Goal: Task Accomplishment & Management: Manage account settings

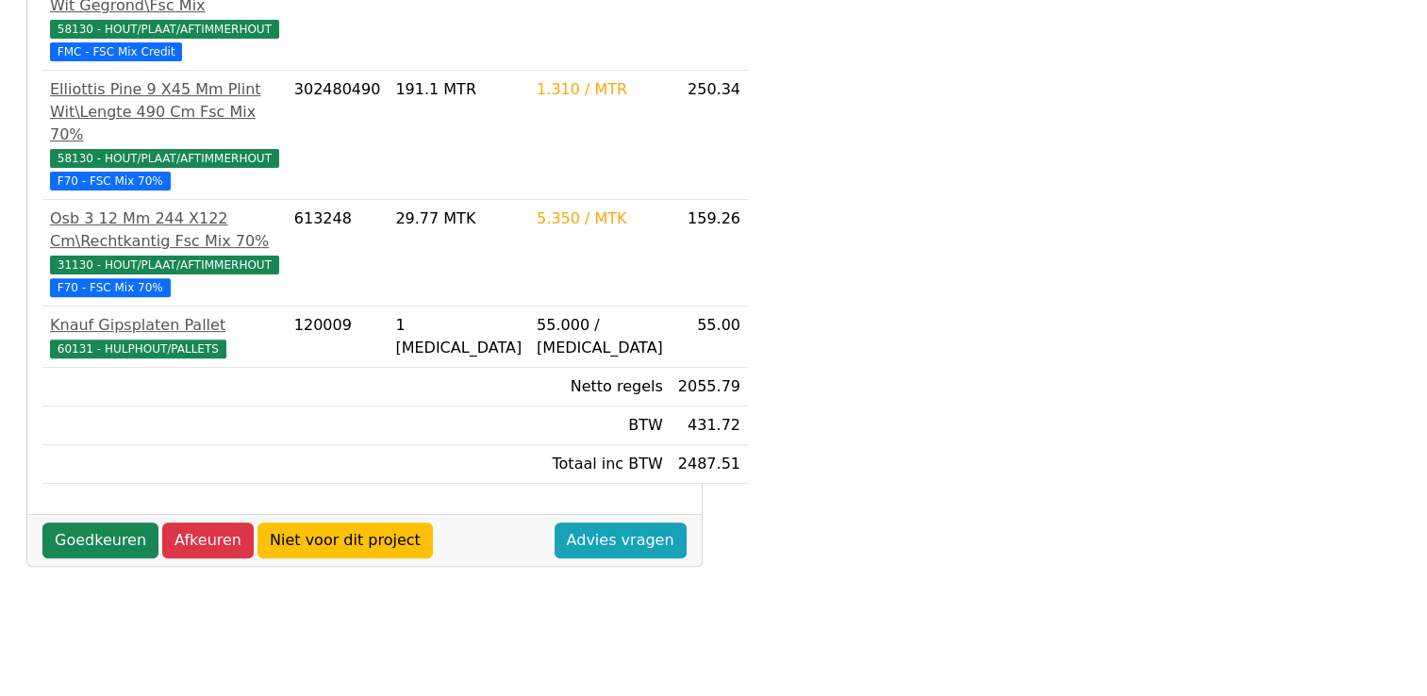
scroll to position [660, 0]
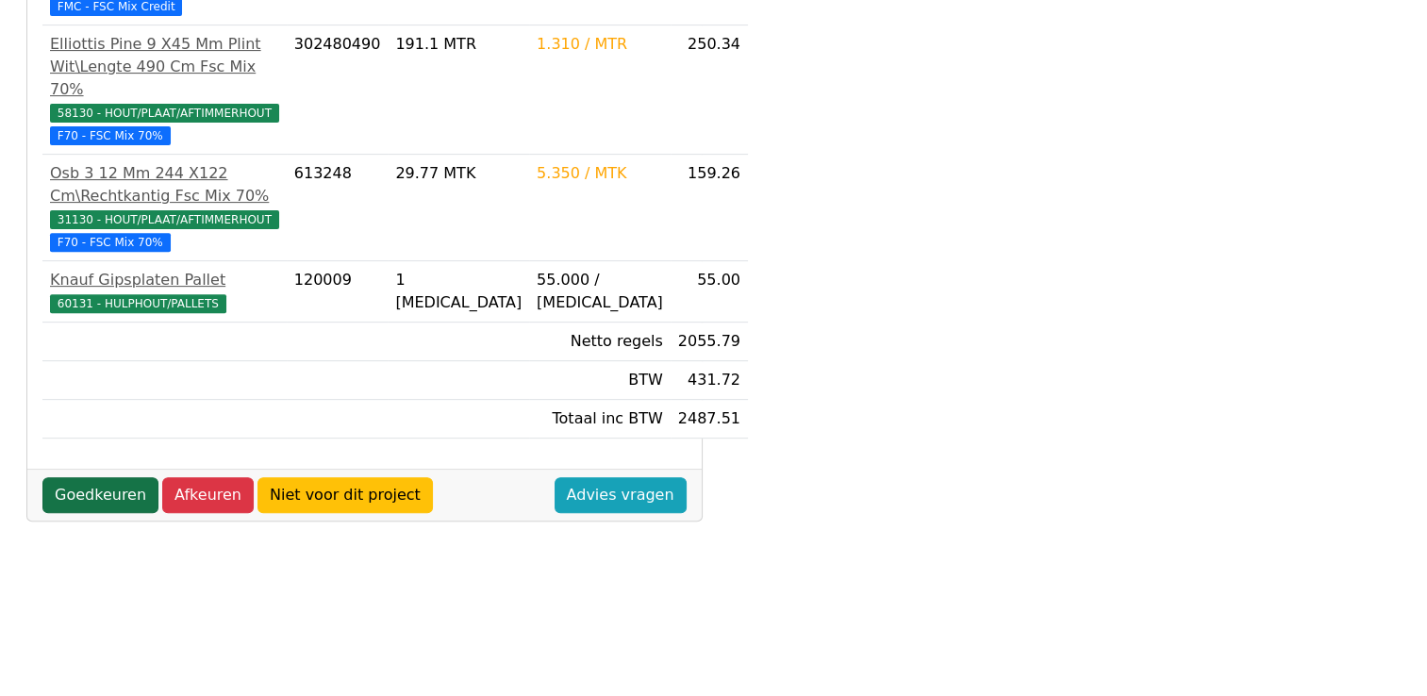
click at [92, 499] on link "Goedkeuren" at bounding box center [100, 495] width 116 height 36
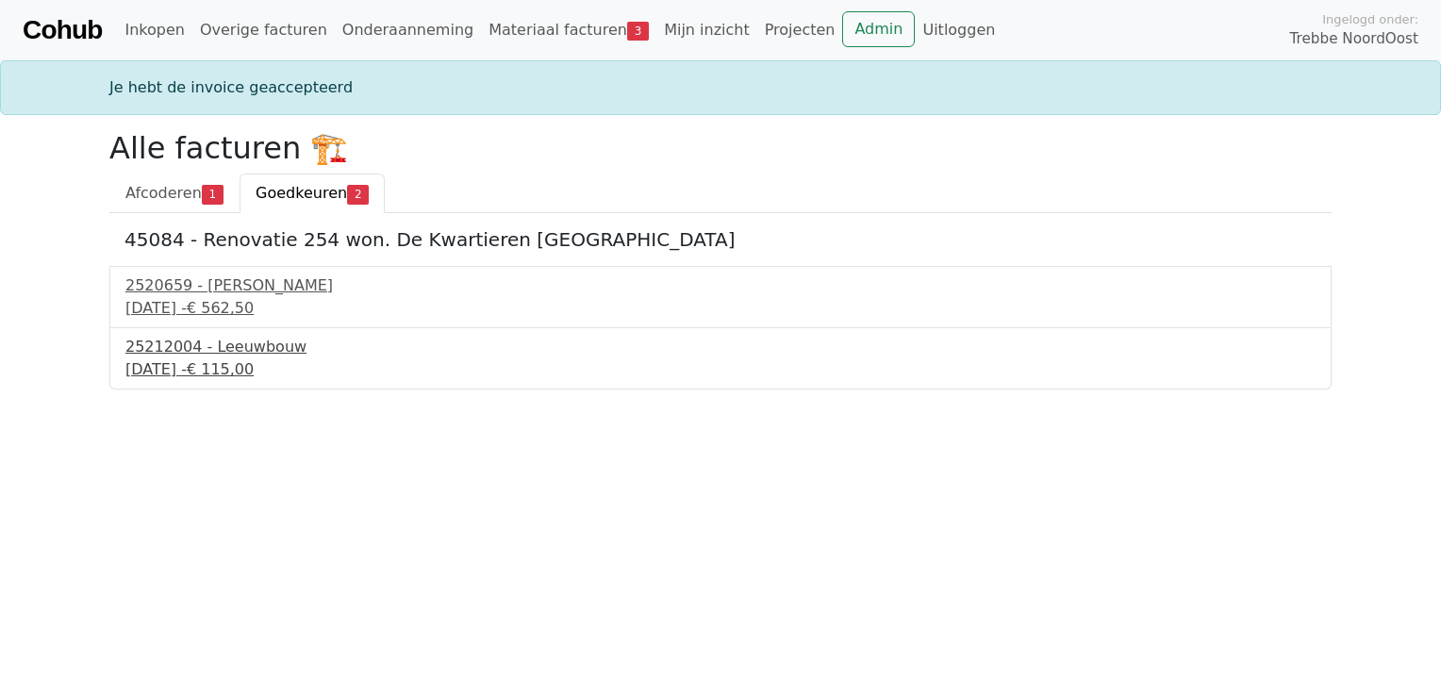
click at [263, 364] on div "11 september 2025 - € 115,00" at bounding box center [720, 369] width 1190 height 23
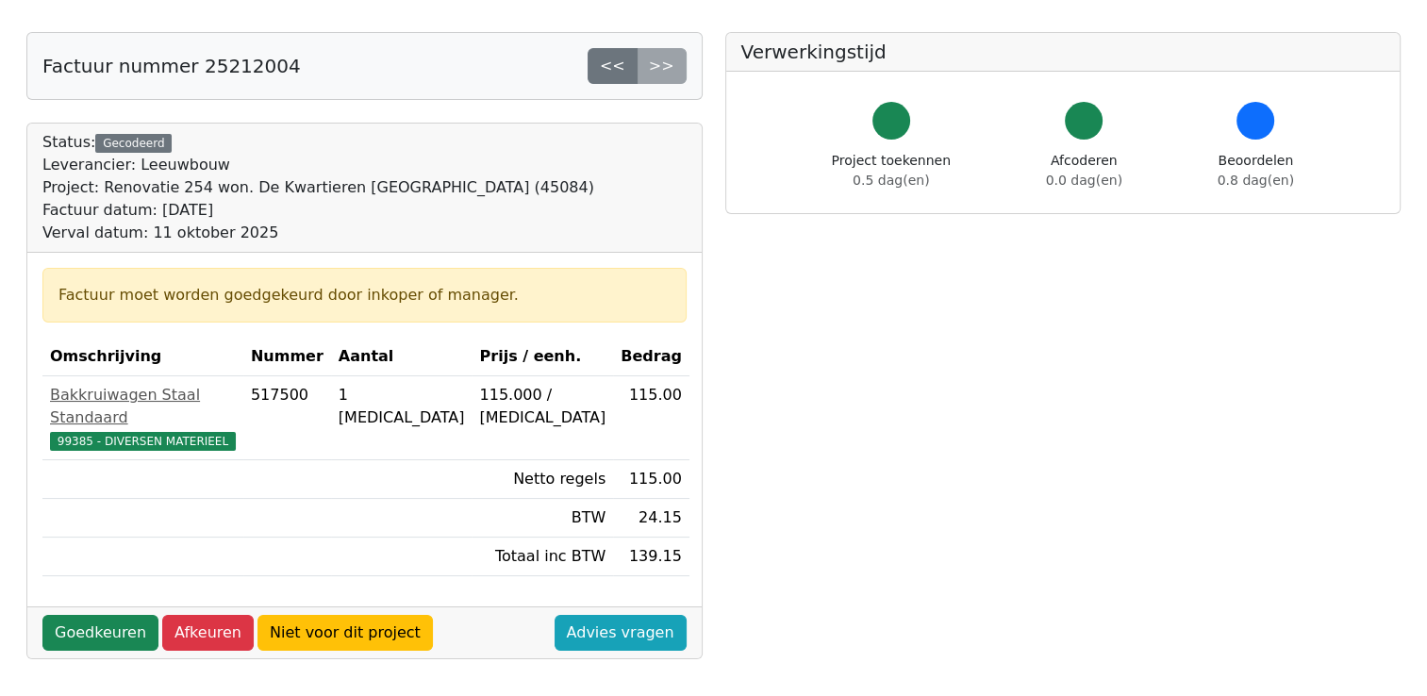
scroll to position [94, 0]
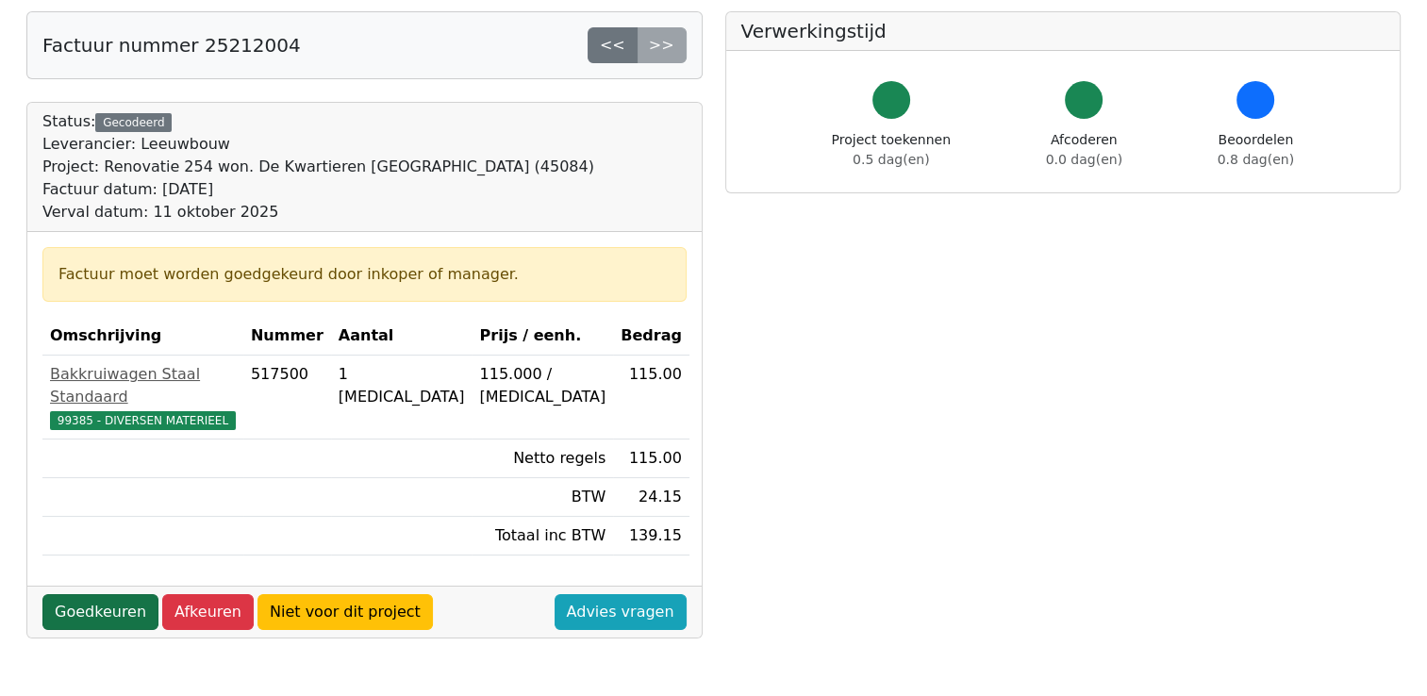
click at [113, 594] on link "Goedkeuren" at bounding box center [100, 612] width 116 height 36
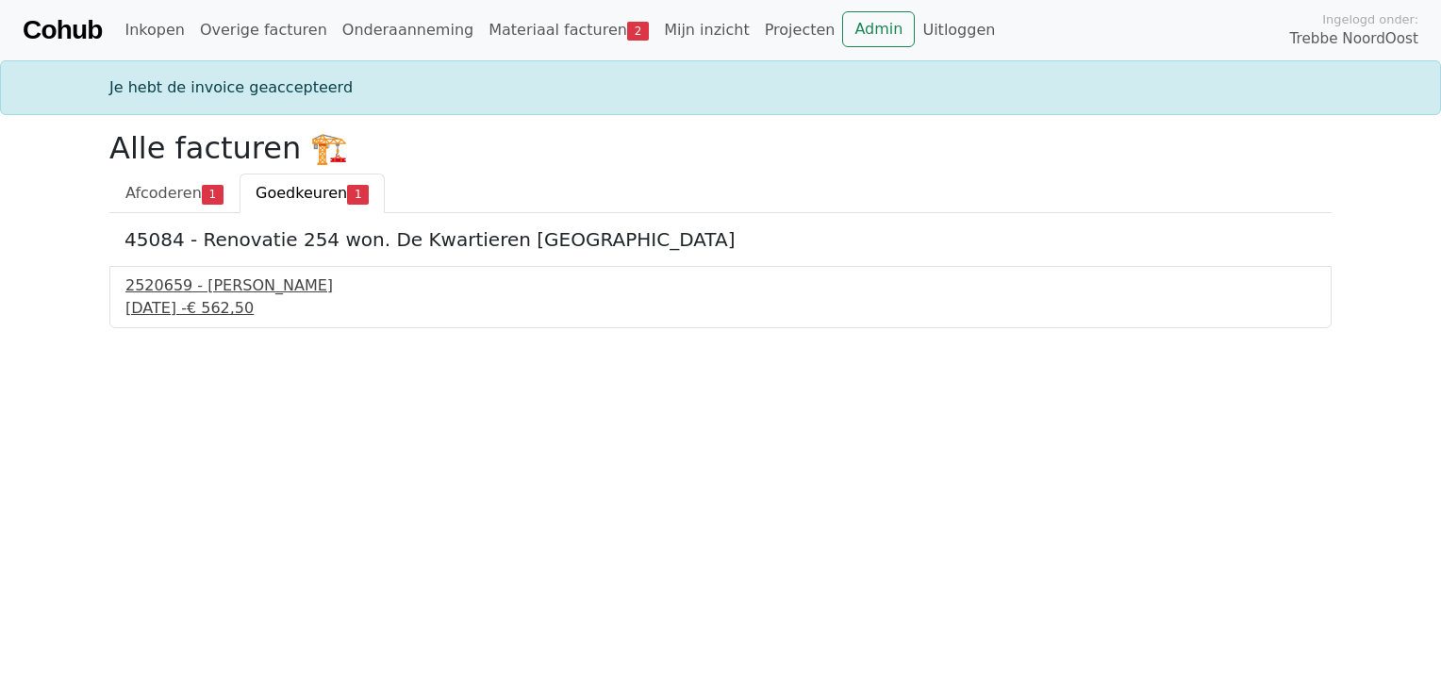
click at [236, 299] on div "[DATE] - € 562,50" at bounding box center [720, 308] width 1190 height 23
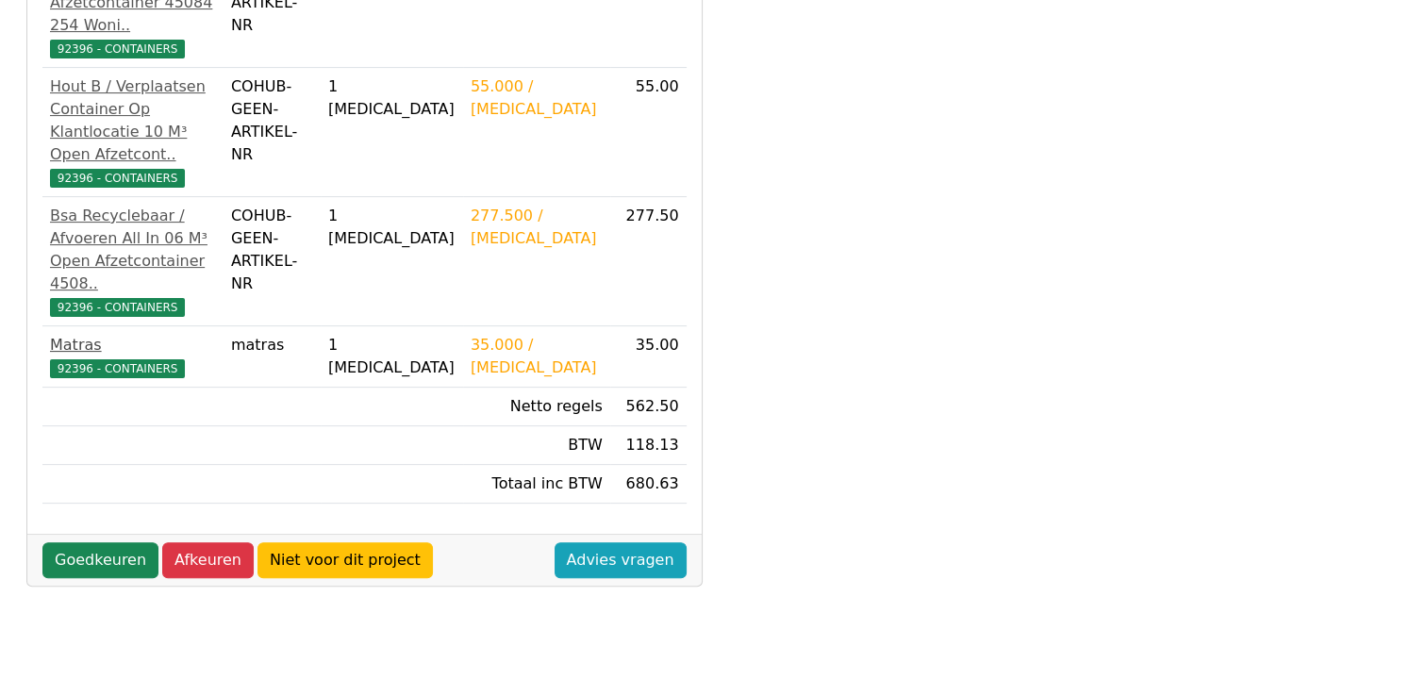
scroll to position [566, 0]
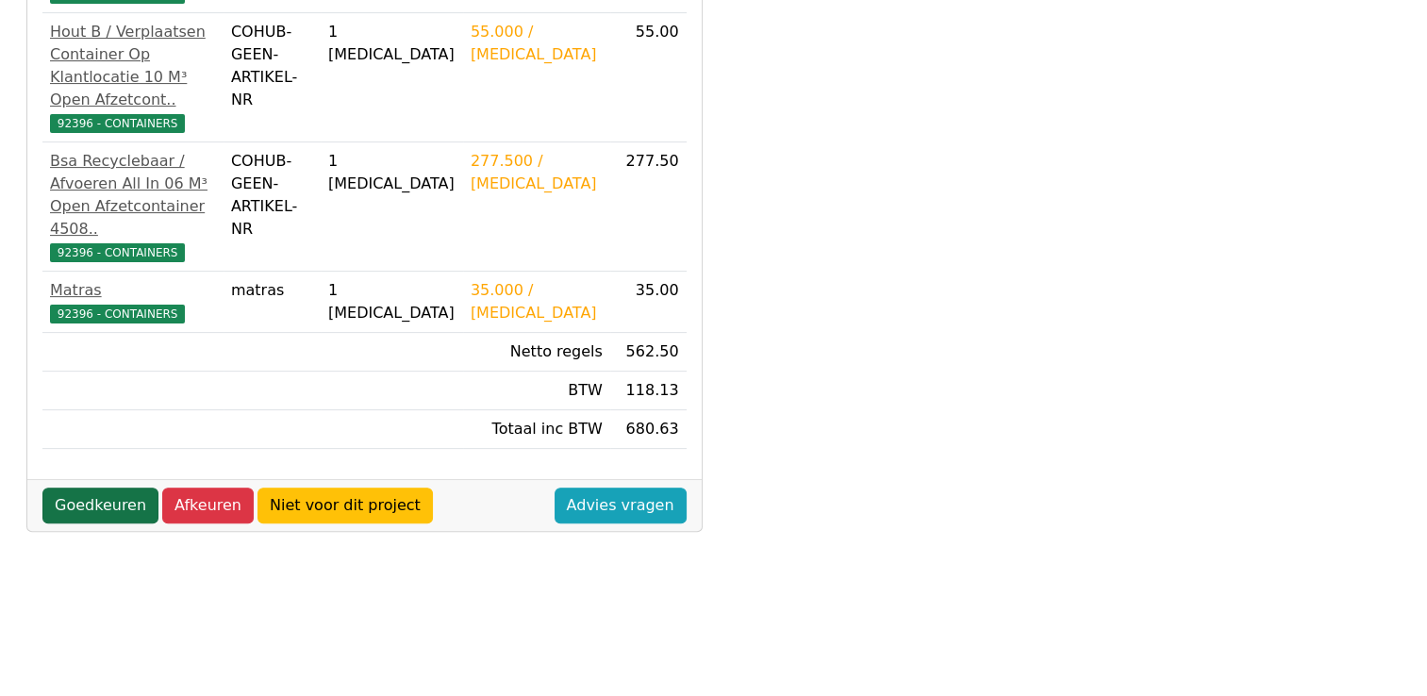
click at [113, 487] on link "Goedkeuren" at bounding box center [100, 505] width 116 height 36
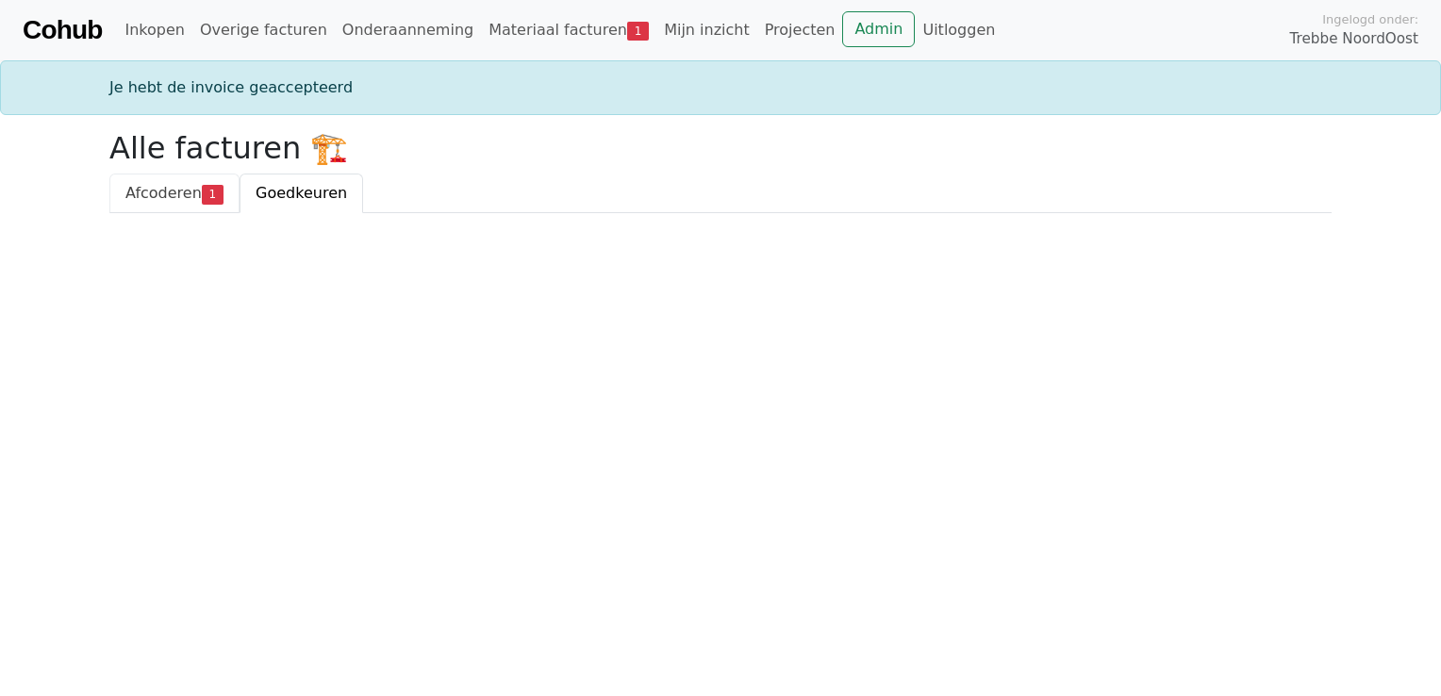
click at [171, 188] on span "Afcoderen" at bounding box center [163, 193] width 76 height 18
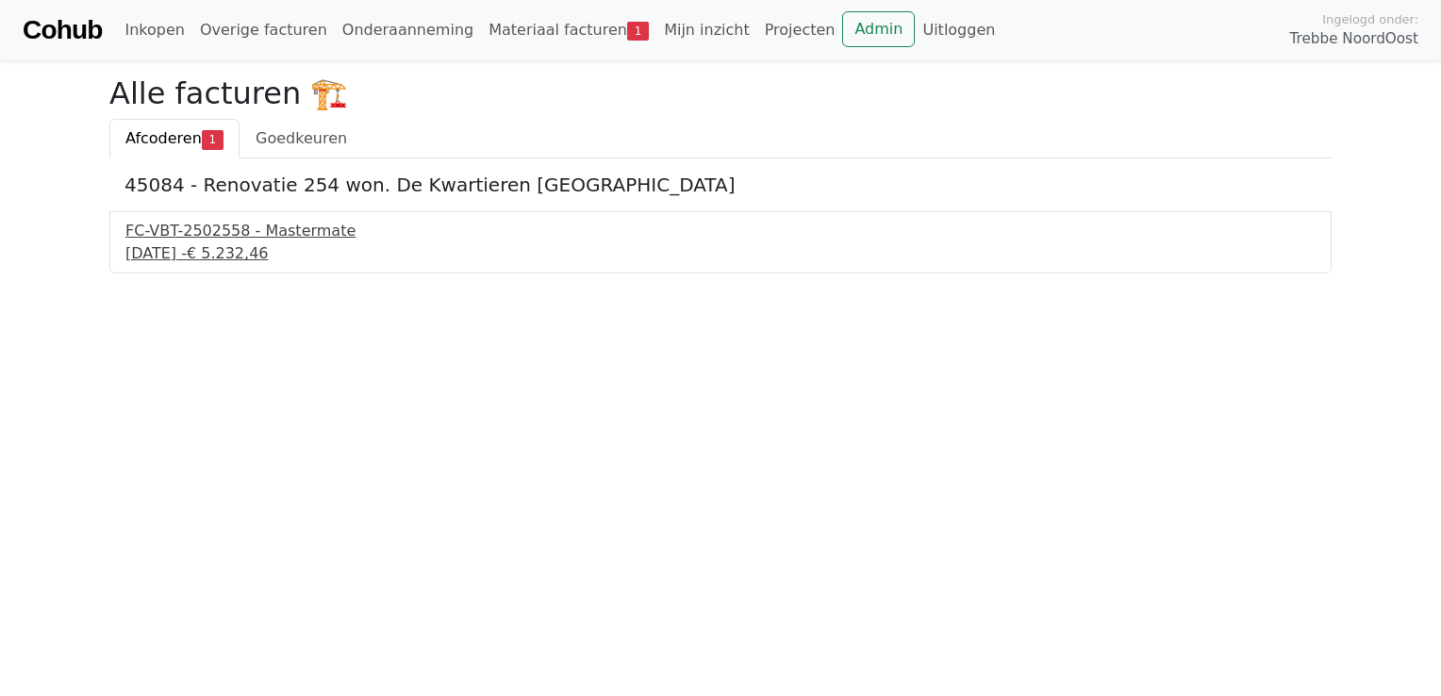
click at [268, 244] on span "€ 5.232,46" at bounding box center [228, 253] width 82 height 18
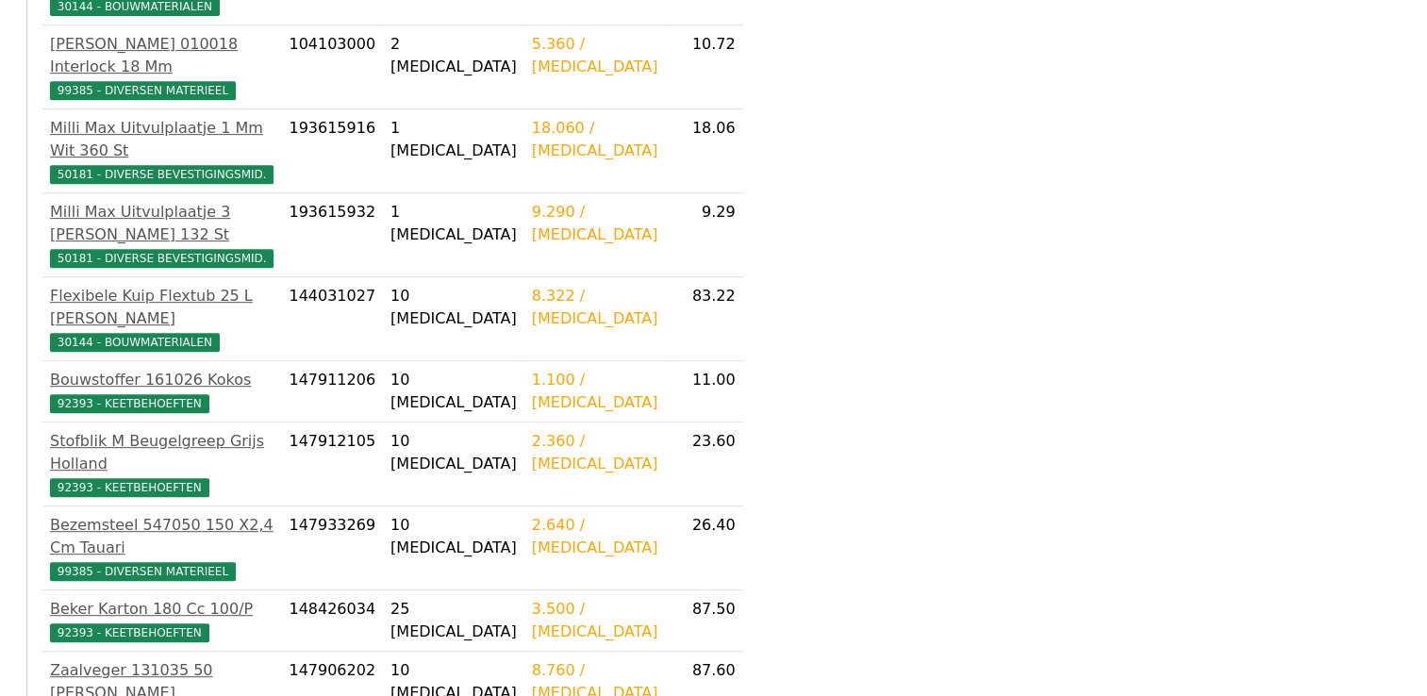
scroll to position [849, 0]
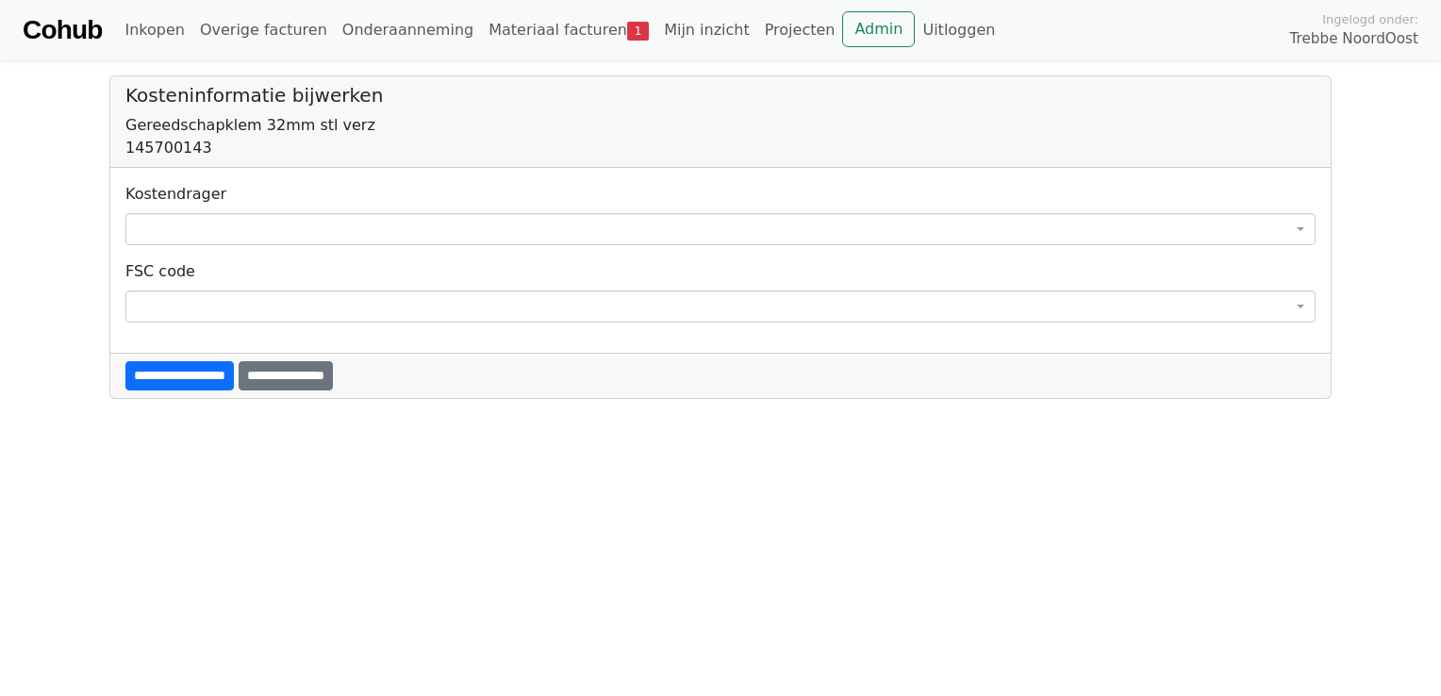
click at [236, 235] on span at bounding box center [720, 229] width 1190 height 32
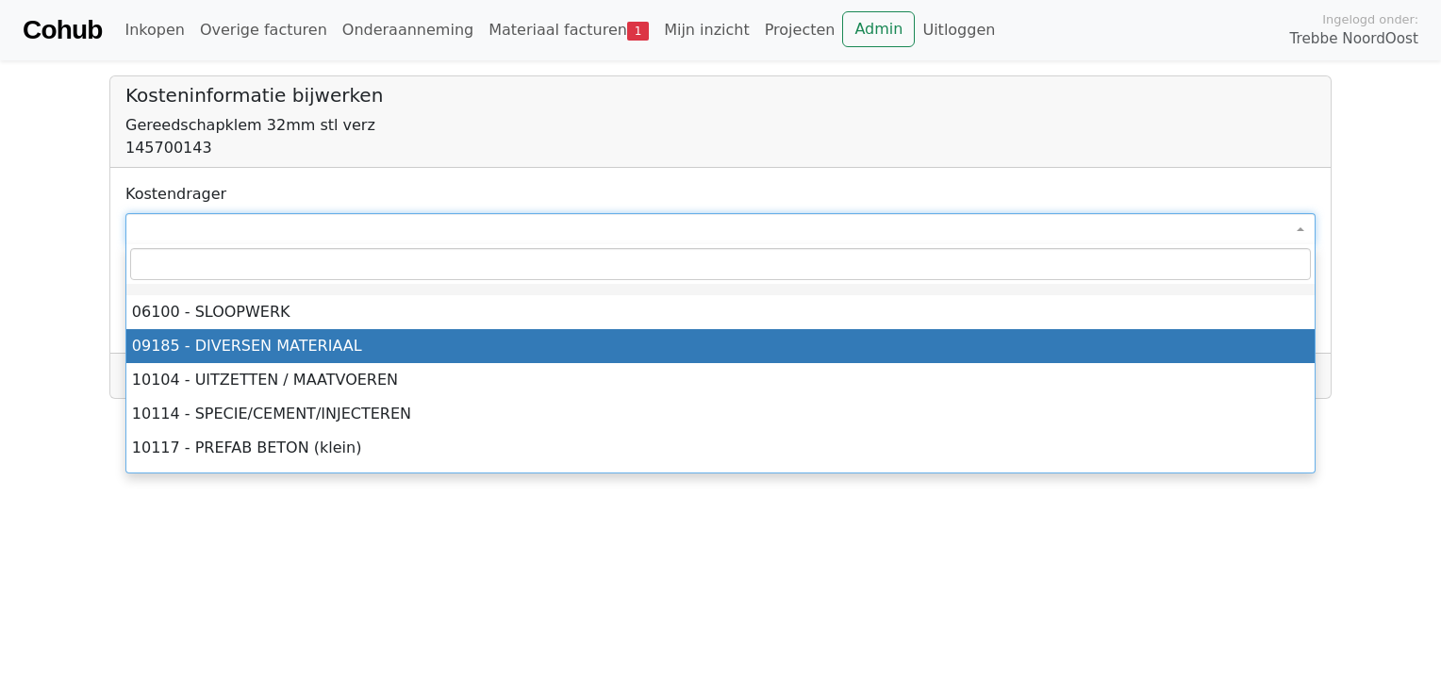
select select "****"
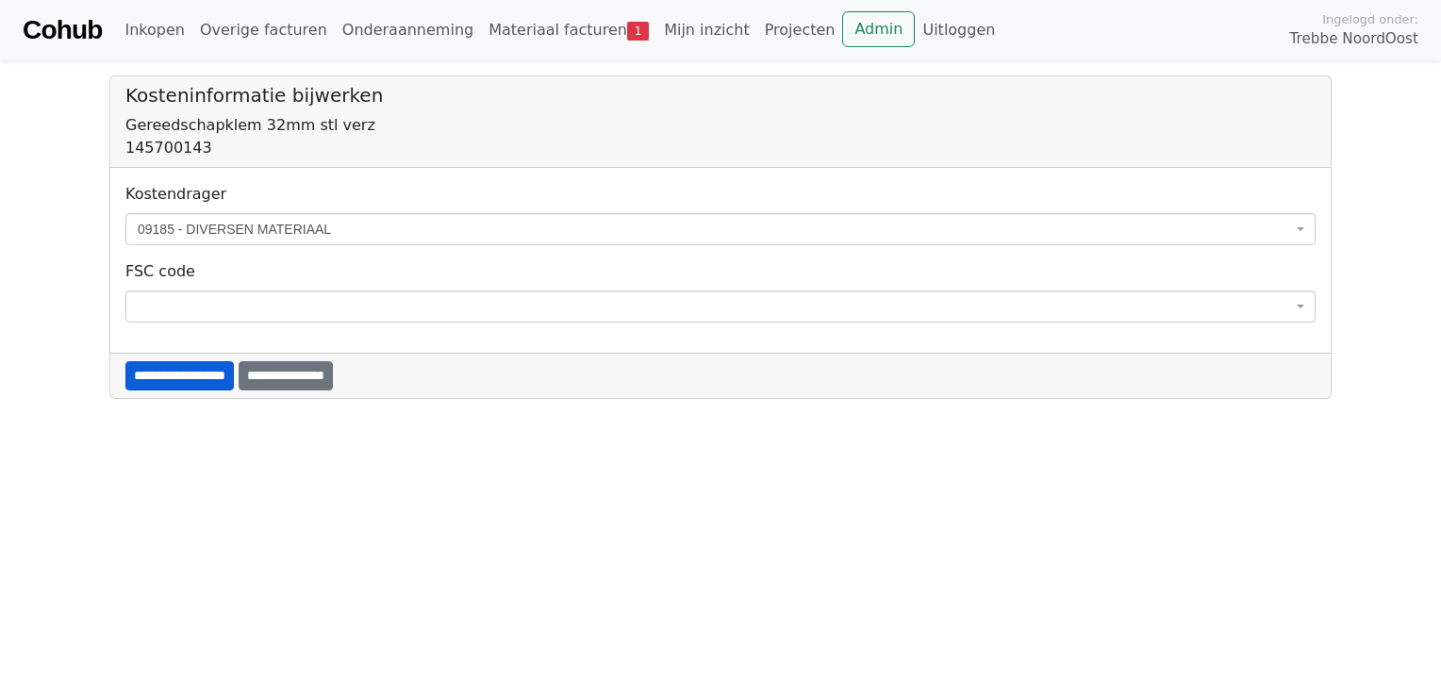
click at [191, 385] on input "**********" at bounding box center [179, 375] width 108 height 29
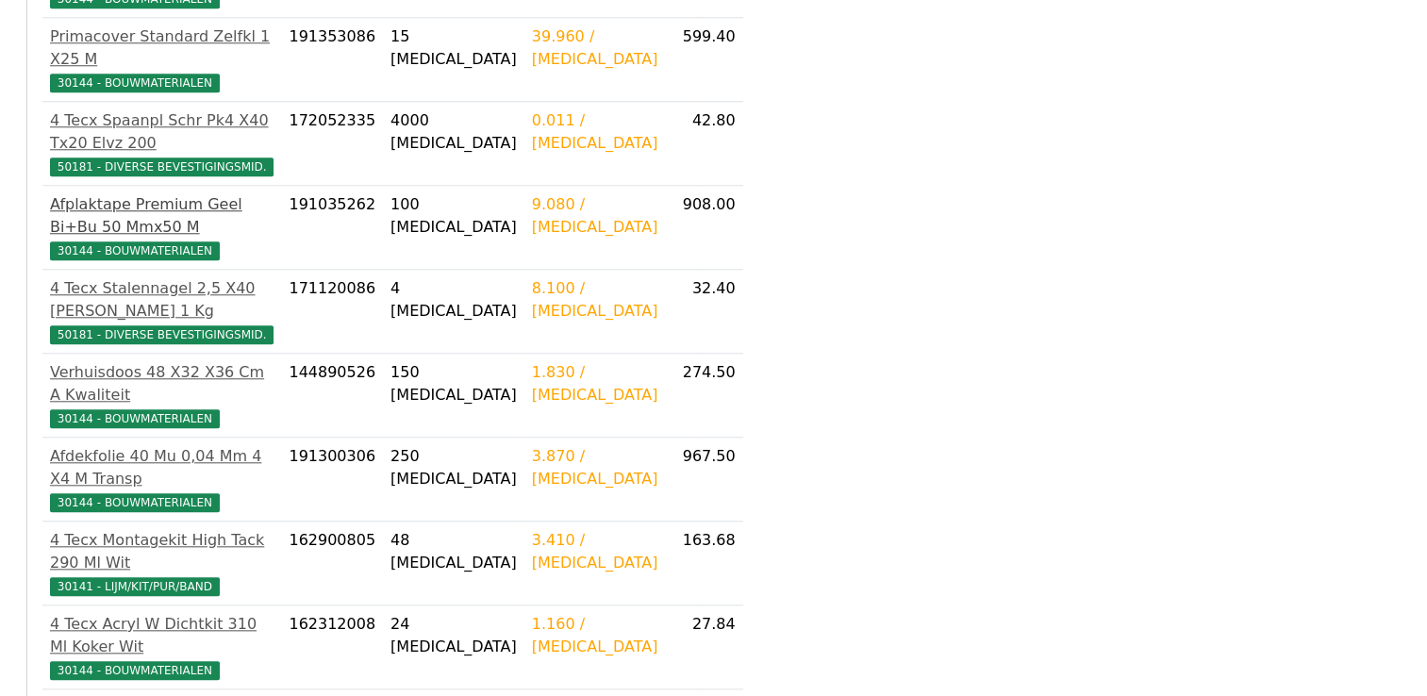
scroll to position [1792, 0]
